Goal: Task Accomplishment & Management: Complete application form

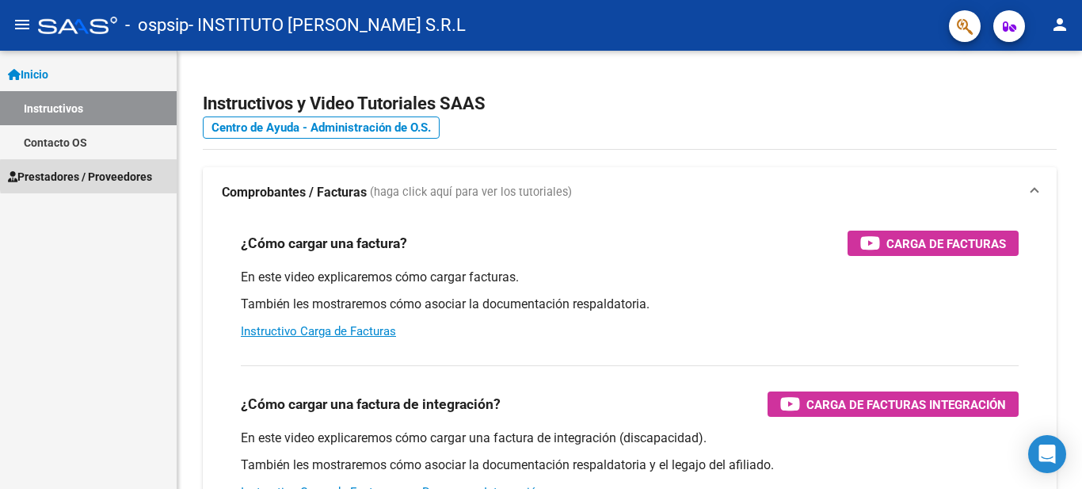
click at [139, 175] on span "Prestadores / Proveedores" at bounding box center [80, 176] width 144 height 17
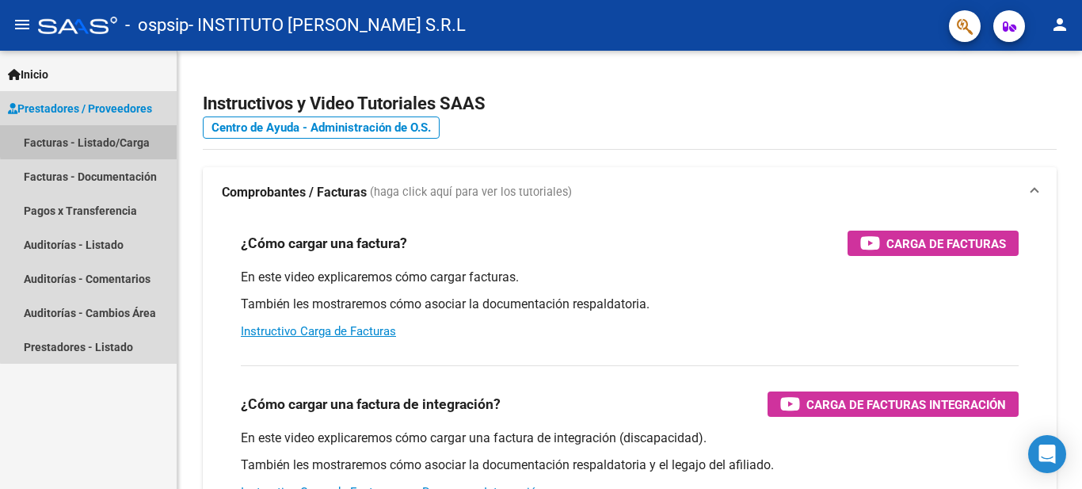
click at [123, 138] on link "Facturas - Listado/Carga" at bounding box center [88, 142] width 177 height 34
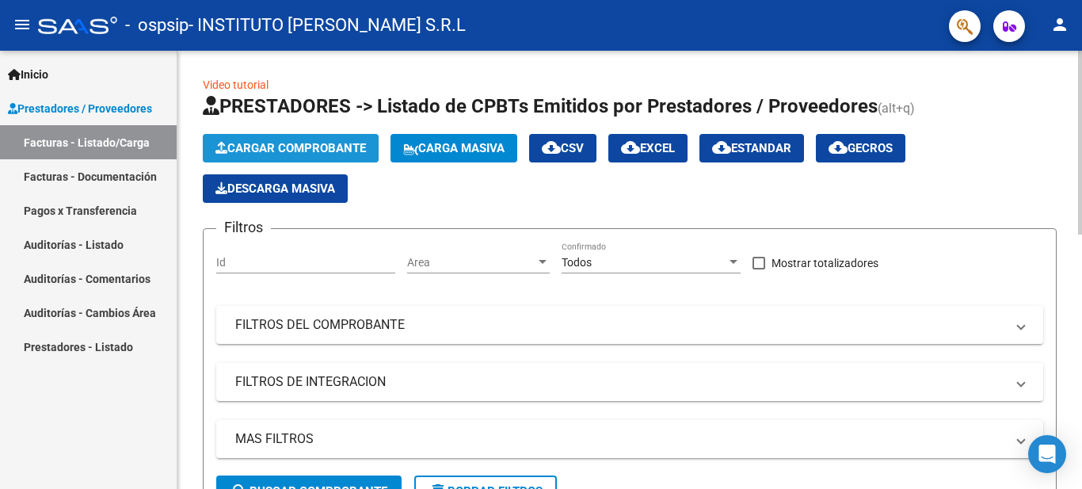
click at [328, 148] on span "Cargar Comprobante" at bounding box center [291, 148] width 151 height 14
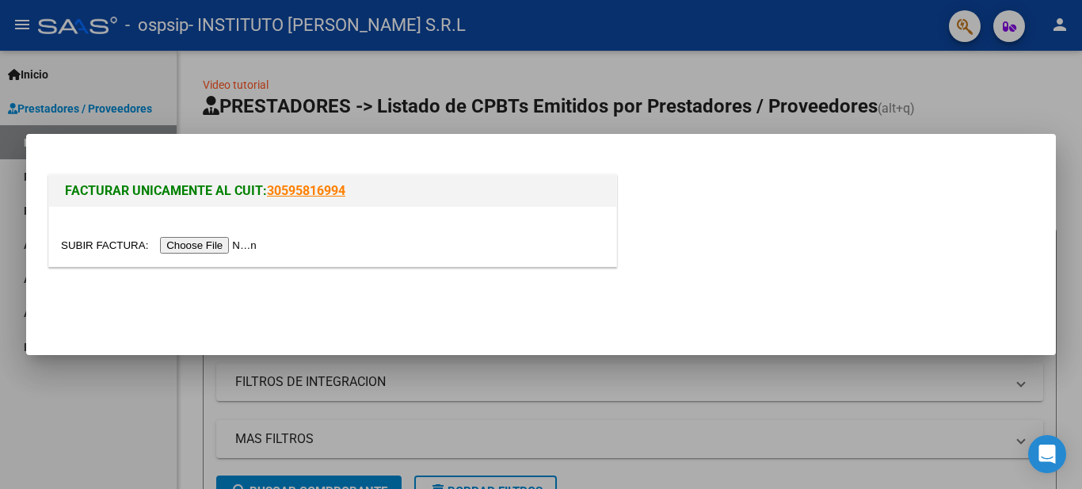
click at [230, 245] on input "file" at bounding box center [161, 245] width 200 height 17
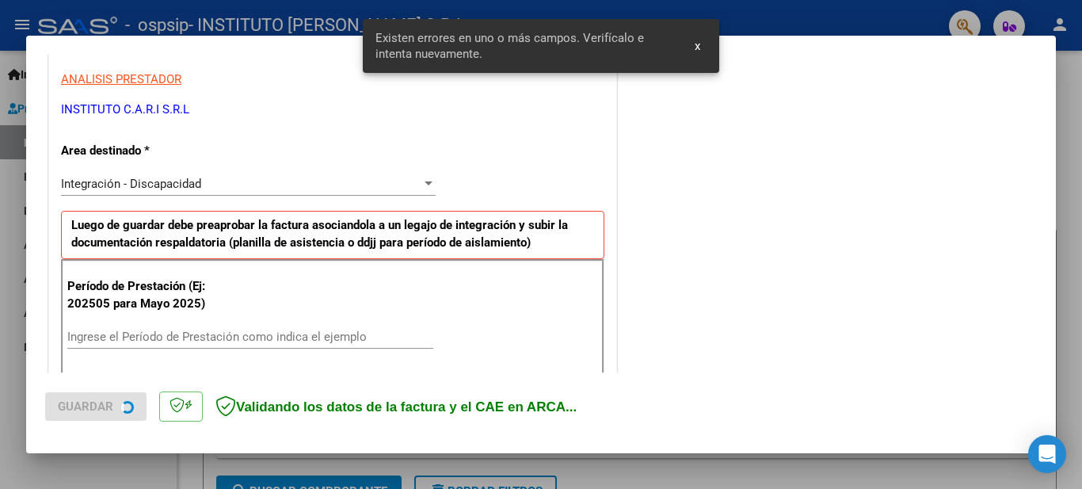
scroll to position [363, 0]
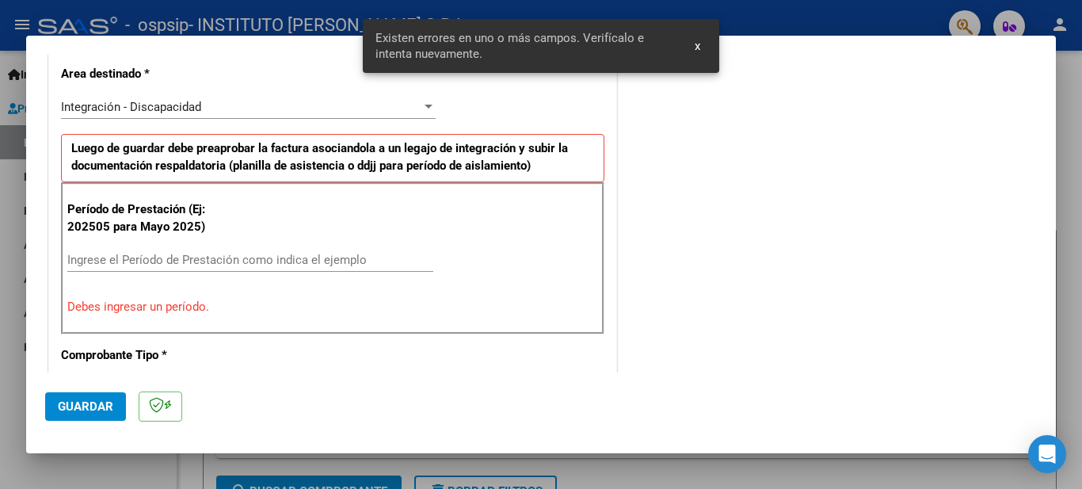
click at [187, 257] on input "Ingrese el Período de Prestación como indica el ejemplo" at bounding box center [250, 260] width 366 height 14
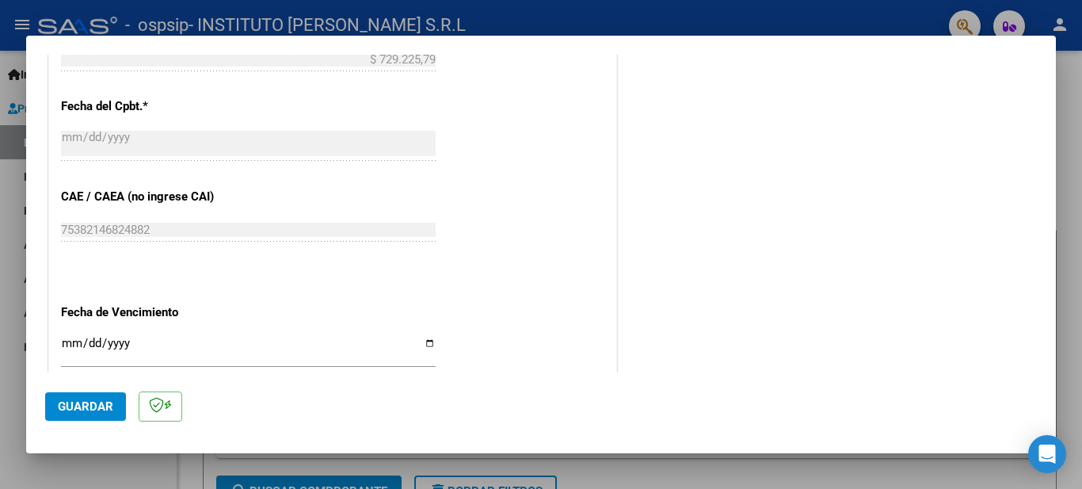
scroll to position [918, 0]
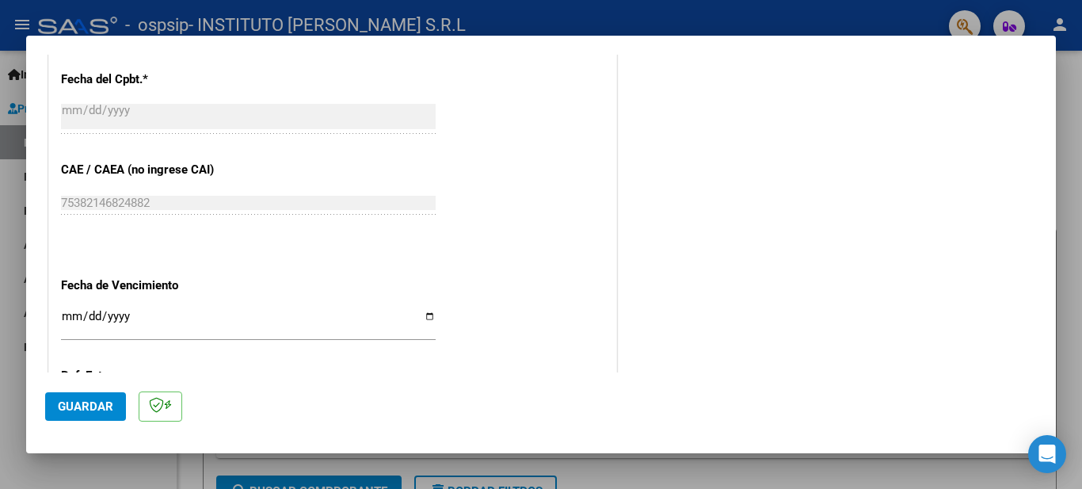
type input "202509"
click at [430, 315] on input "Ingresar la fecha" at bounding box center [248, 322] width 375 height 25
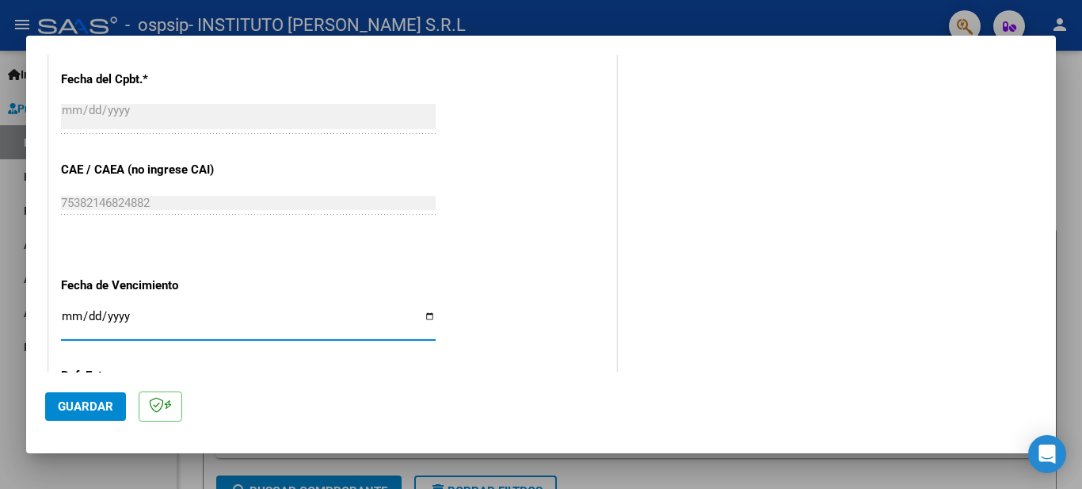
type input "[DATE]"
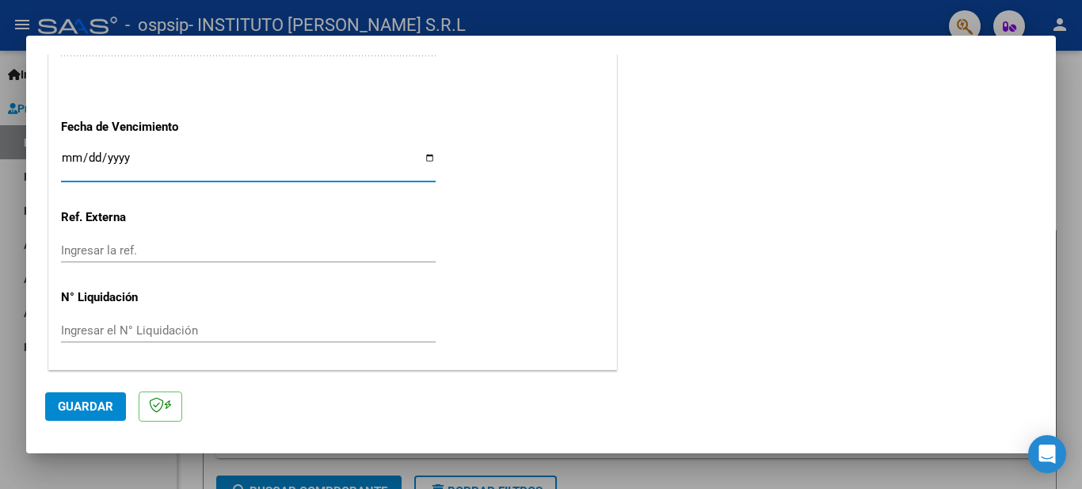
scroll to position [1077, 0]
click at [90, 410] on span "Guardar" at bounding box center [85, 406] width 55 height 14
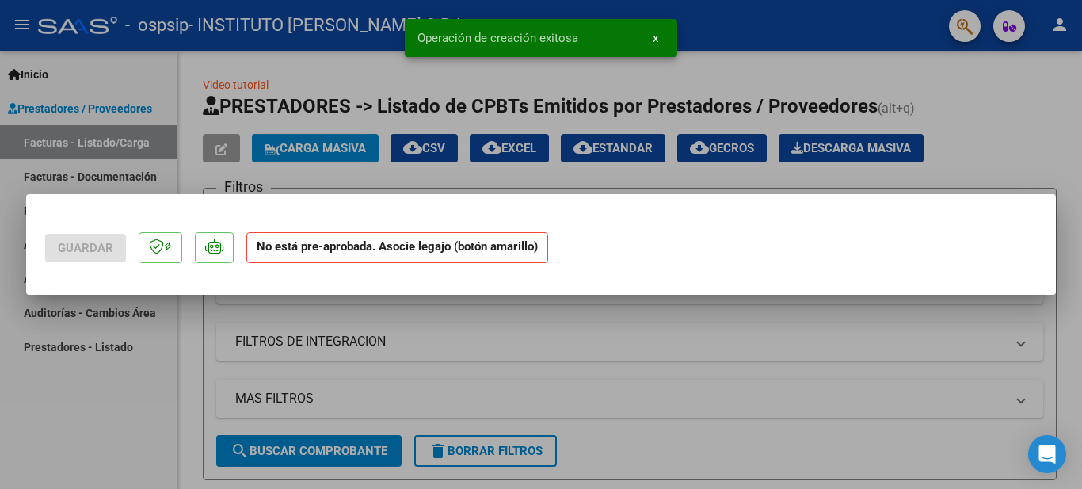
scroll to position [0, 0]
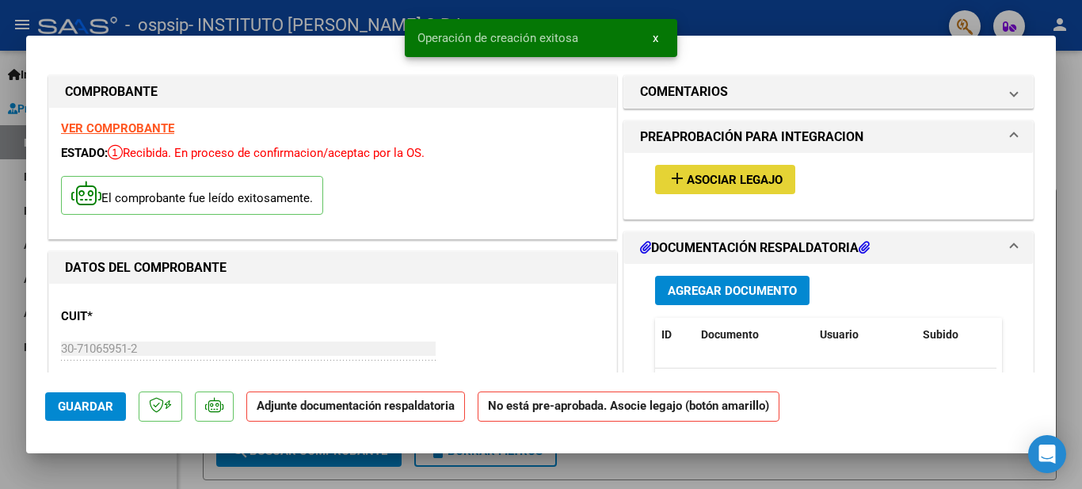
click at [668, 171] on mat-icon "add" at bounding box center [677, 178] width 19 height 19
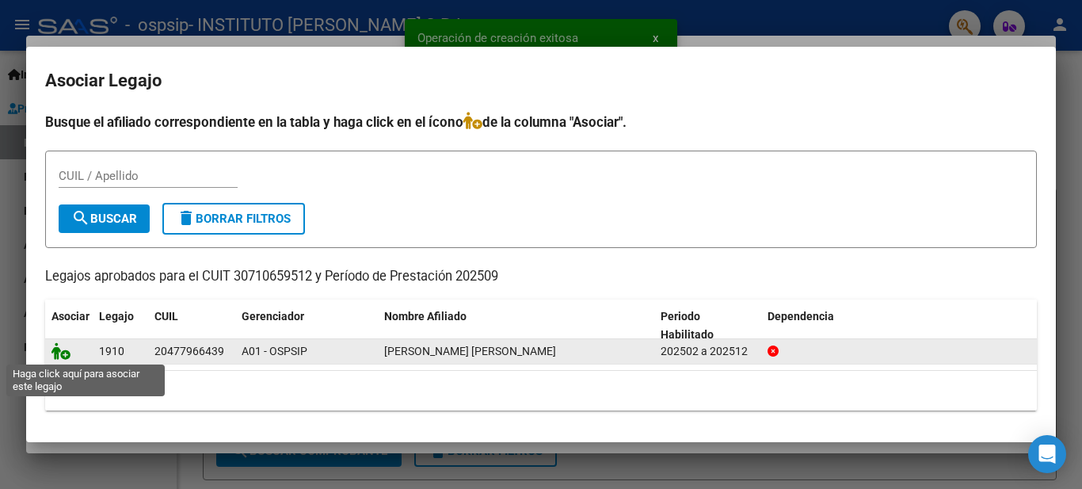
click at [63, 359] on icon at bounding box center [61, 350] width 19 height 17
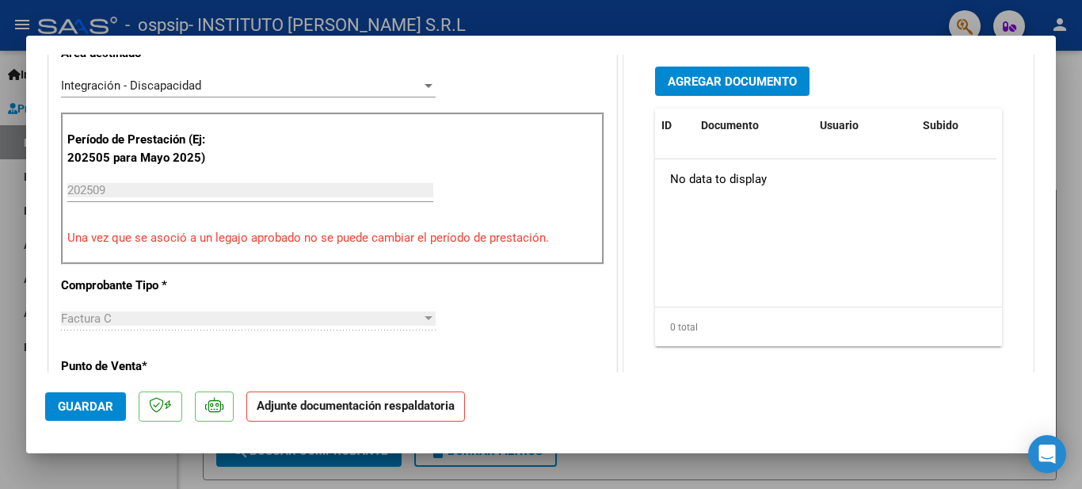
scroll to position [308, 0]
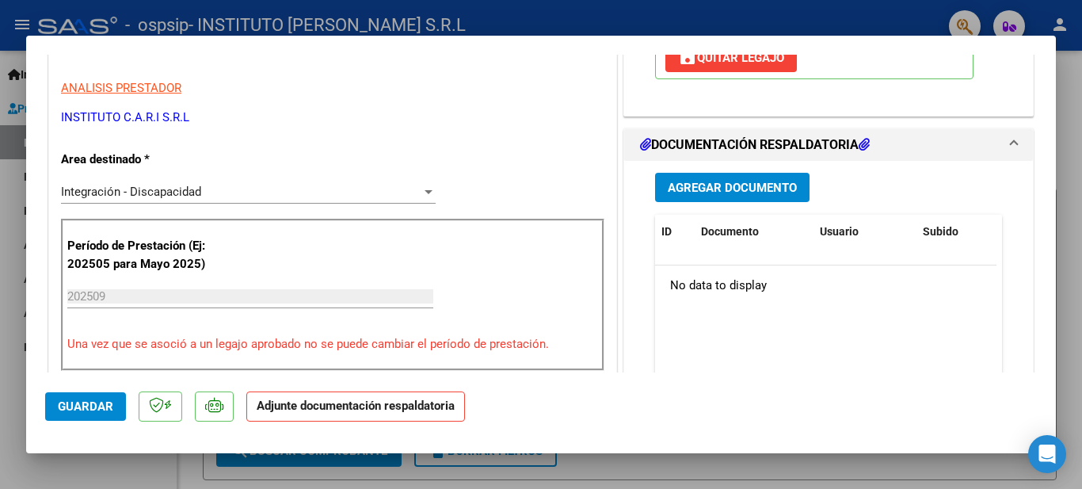
click at [739, 183] on span "Agregar Documento" at bounding box center [732, 188] width 129 height 14
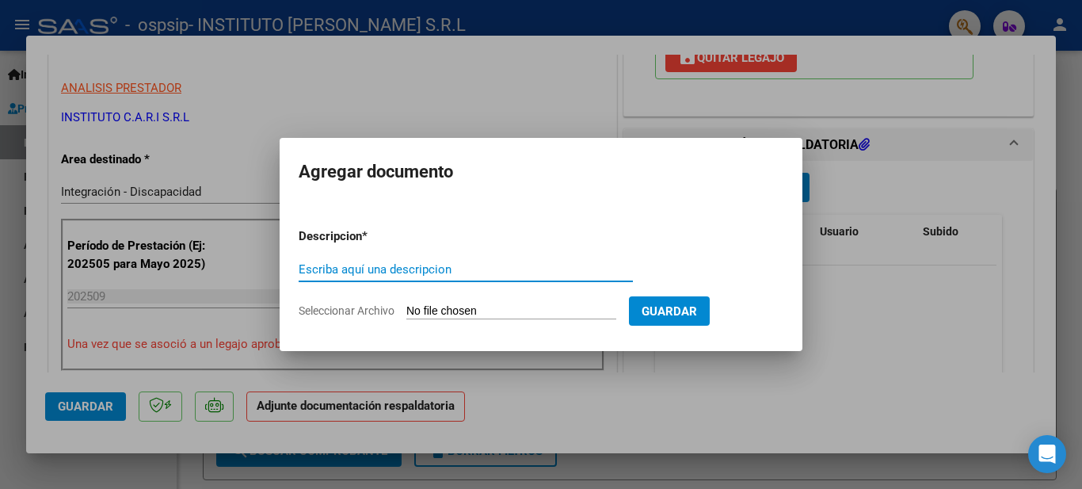
click at [396, 273] on input "Escriba aquí una descripcion" at bounding box center [466, 269] width 334 height 14
type input "planilla asistencia"
click at [314, 307] on span "Seleccionar Archivo" at bounding box center [347, 310] width 96 height 13
click at [407, 307] on input "Seleccionar Archivo" at bounding box center [512, 311] width 210 height 15
type input "C:\fakepath\[PERSON_NAME] SEPTIEMBRE 25.pdf"
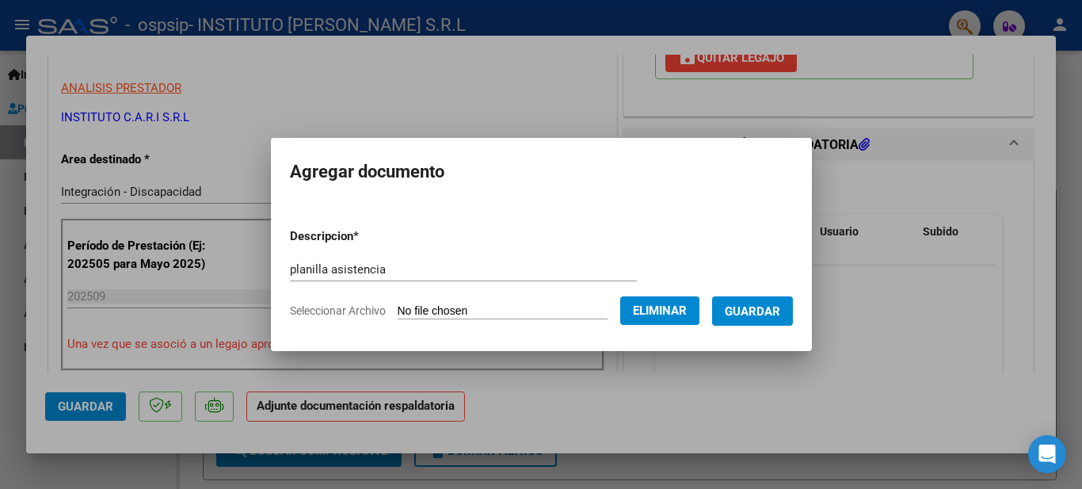
click at [777, 318] on span "Guardar" at bounding box center [752, 311] width 55 height 14
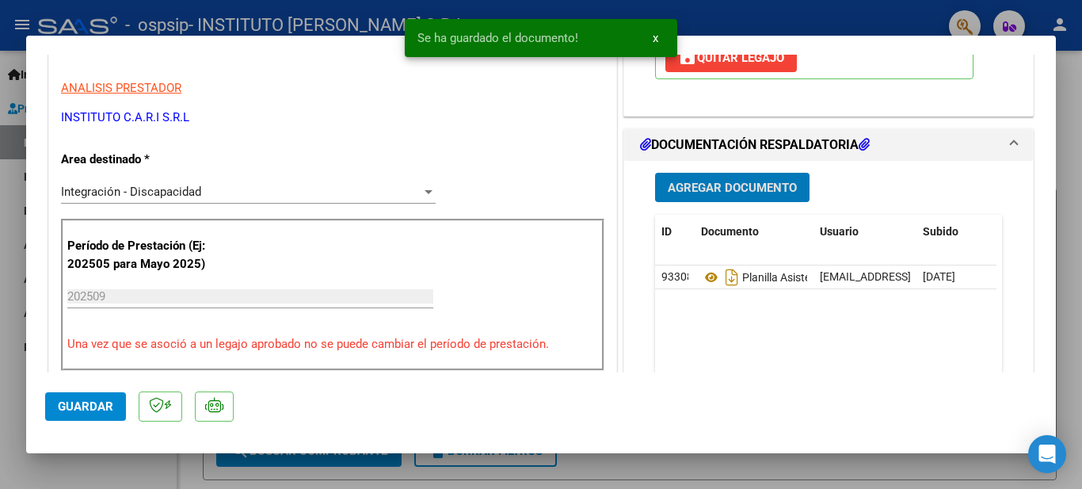
click at [656, 42] on span "x" at bounding box center [656, 38] width 6 height 14
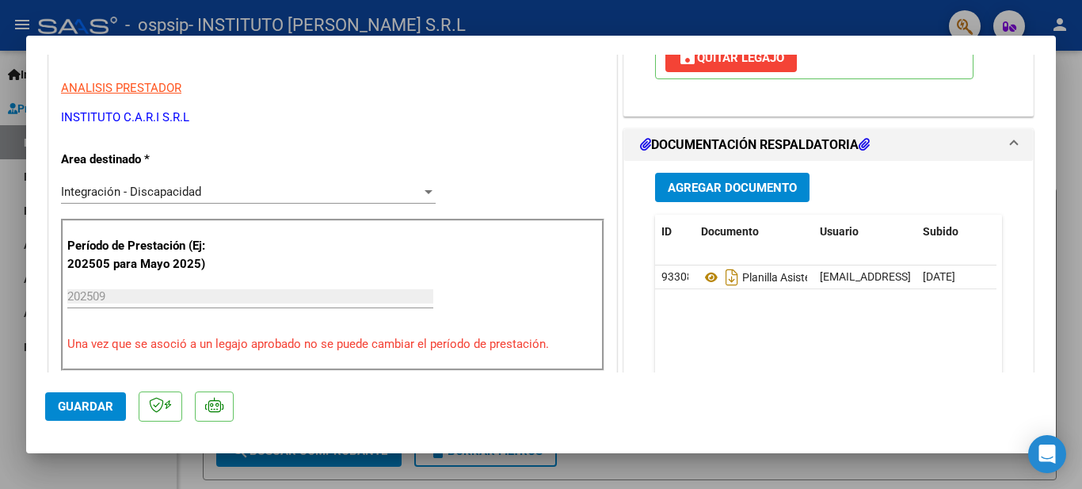
click at [71, 411] on span "Guardar" at bounding box center [85, 406] width 55 height 14
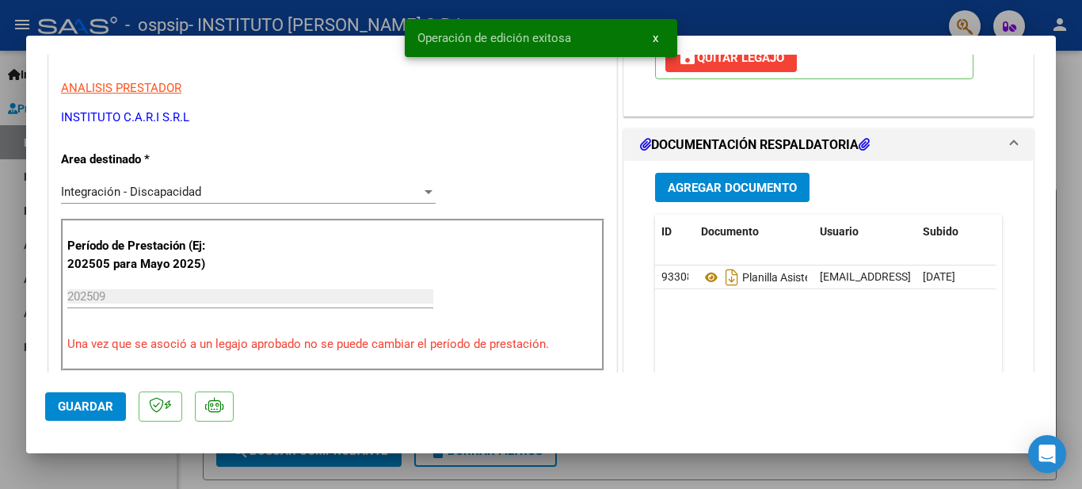
click at [655, 35] on span "x" at bounding box center [656, 38] width 6 height 14
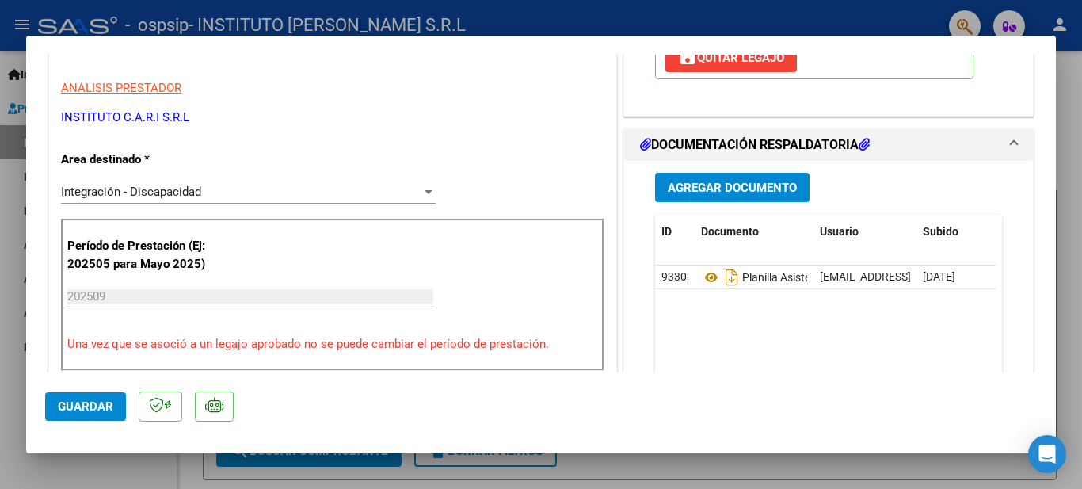
click at [538, 17] on div at bounding box center [541, 244] width 1082 height 489
